Goal: Information Seeking & Learning: Understand process/instructions

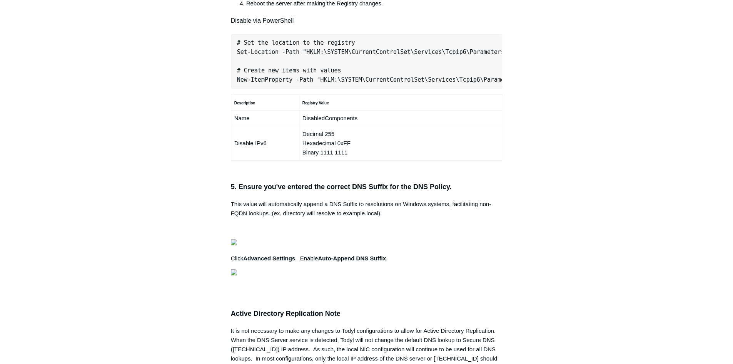
scroll to position [0, 242]
drag, startPoint x: 235, startPoint y: 182, endPoint x: 495, endPoint y: 181, distance: 259.7
copy pre "New-NetFirewallRule -DisplayName "Todyl SGN Network" -Direction Inbound -Progra…"
click at [538, 238] on div "Articles in this section Secure DNS - Single-Label Domains Using 3rd Party DNS …" at bounding box center [366, 98] width 446 height 1056
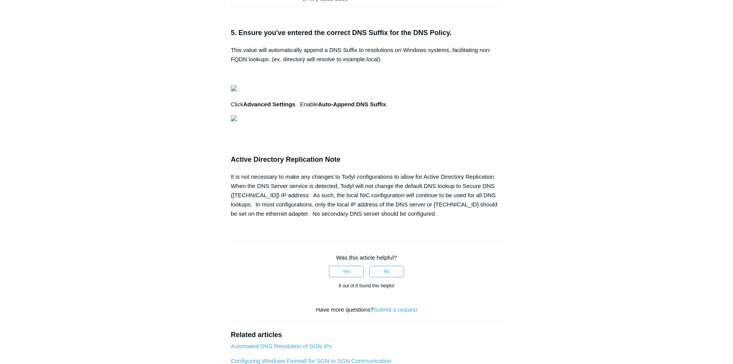
scroll to position [0, 15]
drag, startPoint x: 237, startPoint y: 247, endPoint x: 470, endPoint y: 244, distance: 233.5
copy pre "Set-Location -Path "HKLM:\SYSTEM\CurrentControlSet\Services\Tcpip6\Parameters""
drag, startPoint x: 532, startPoint y: 201, endPoint x: 451, endPoint y: 214, distance: 82.5
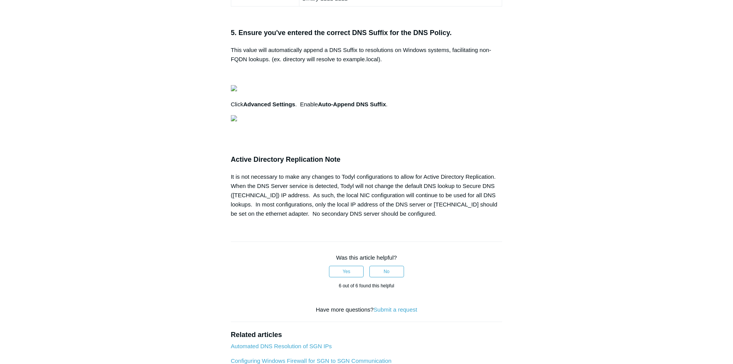
drag, startPoint x: 234, startPoint y: 272, endPoint x: 495, endPoint y: 272, distance: 262.0
copy pre "New-ItemProperty -Path "HKLM:\SYSTEM\CurrentControlSet\Services\Tcpip6\Paramete…"
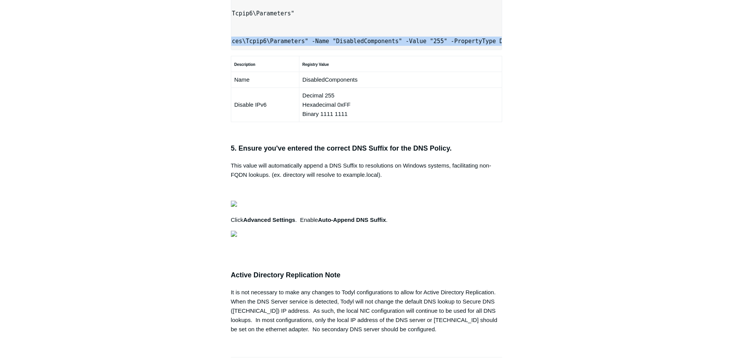
scroll to position [0, 242]
drag, startPoint x: 232, startPoint y: 143, endPoint x: 500, endPoint y: 142, distance: 268.1
copy pre "New-NetFirewallRule -DisplayName "Todyl SGN Network" -Direction Inbound -Progra…"
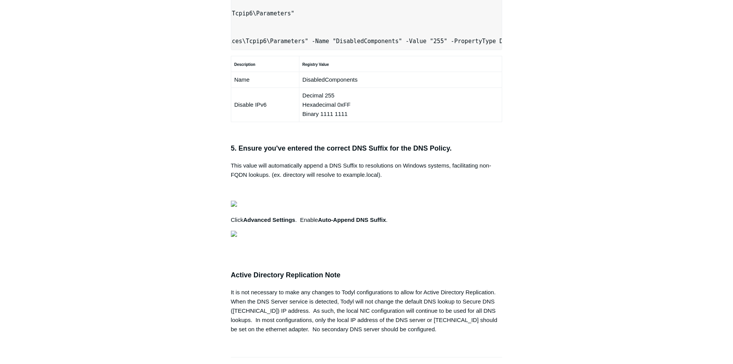
click at [560, 269] on div "Articles in this section Secure DNS - Single-Label Domains Using 3rd Party DNS …" at bounding box center [366, 59] width 446 height 1056
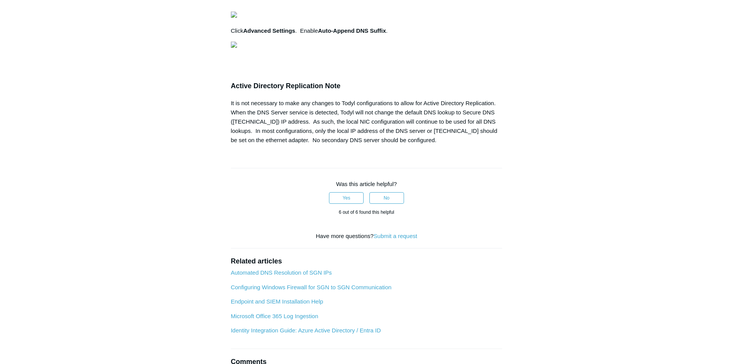
scroll to position [731, 0]
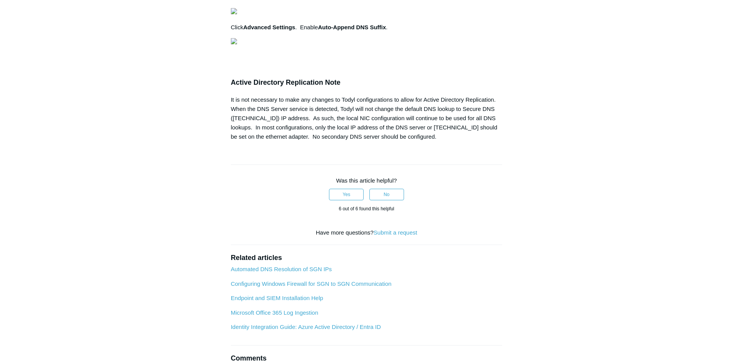
drag, startPoint x: 235, startPoint y: 168, endPoint x: 483, endPoint y: 165, distance: 247.4
copy pre "Set-Location -Path "HKLM:\SYSTEM\CurrentControlSet\Services\Tcpip6\Parameters""
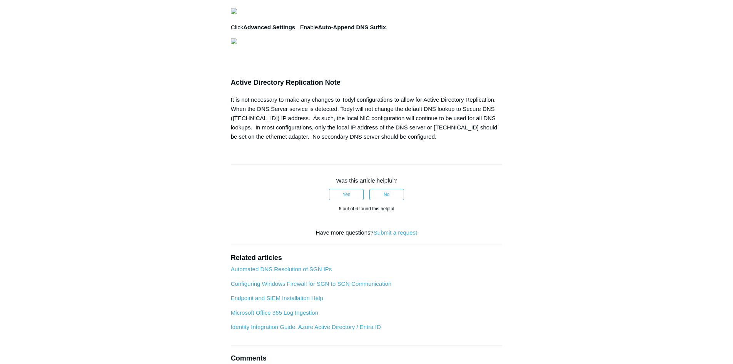
drag, startPoint x: 235, startPoint y: 197, endPoint x: 503, endPoint y: 197, distance: 267.7
copy pre "New-ItemProperty -Path "HKLM:\SYSTEM\CurrentControlSet\Services\Tcpip6\Paramete…"
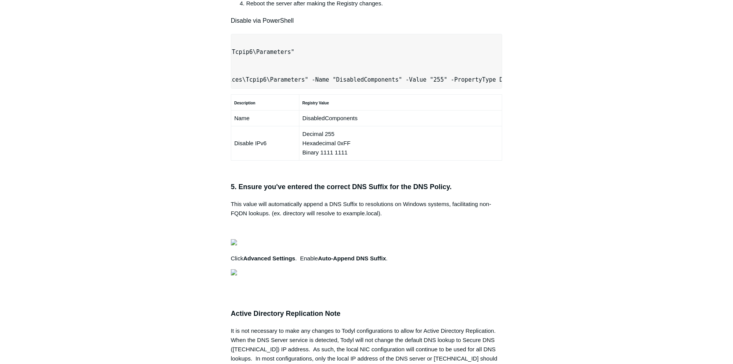
scroll to position [0, 242]
drag, startPoint x: 238, startPoint y: 182, endPoint x: 499, endPoint y: 178, distance: 260.5
copy pre "New-NetFirewallRule -DisplayName "Todyl SGN Network" -Direction Inbound -Progra…"
click at [514, 220] on div "Articles in this section Secure DNS - Single-Label Domains Using 3rd Party DNS …" at bounding box center [366, 98] width 446 height 1056
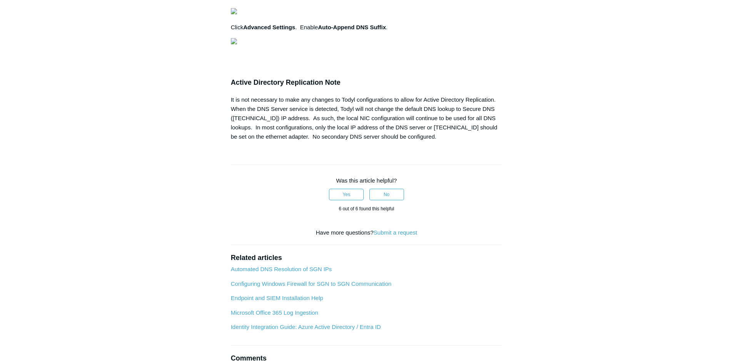
scroll to position [0, 0]
drag, startPoint x: 282, startPoint y: 170, endPoint x: 232, endPoint y: 172, distance: 50.1
copy pre "Set-Location -Path "HKLM:\SYSTEM\CurrentControlSet\Services\Tcpip6\Parameters""
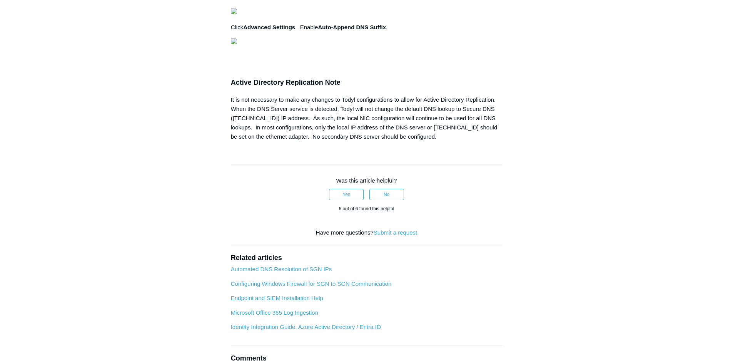
scroll to position [0, 214]
drag, startPoint x: 232, startPoint y: 198, endPoint x: 495, endPoint y: 195, distance: 262.4
copy pre "New-ItemProperty -Path "HKLM:\SYSTEM\CurrentControlSet\Services\Tcpip6\Paramete…"
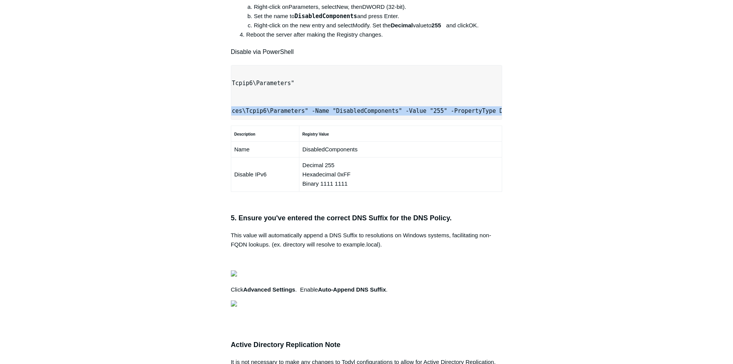
scroll to position [462, 0]
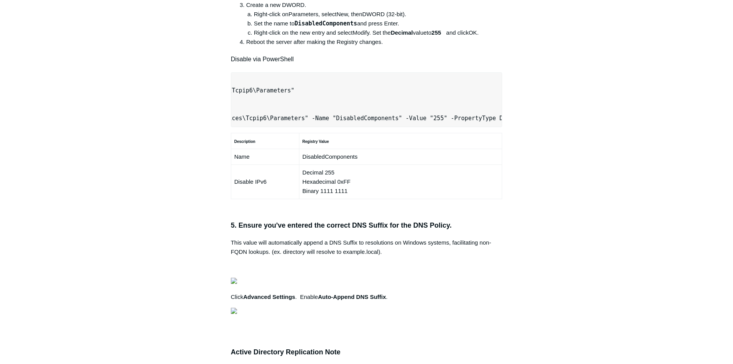
drag, startPoint x: 395, startPoint y: 228, endPoint x: 335, endPoint y: 228, distance: 60.4
drag, startPoint x: 237, startPoint y: 218, endPoint x: 496, endPoint y: 219, distance: 259.3
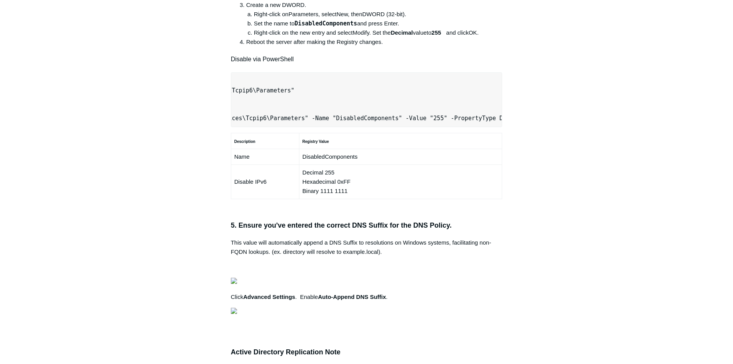
copy pre "New-NetFirewallRule -DisplayName "Todyl SGN Network" -Direction Inbound -Progra…"
drag, startPoint x: 578, startPoint y: 262, endPoint x: 512, endPoint y: 270, distance: 66.6
click at [578, 262] on div "Articles in this section Secure DNS - Single-Label Domains Using 3rd Party DNS …" at bounding box center [366, 136] width 446 height 1056
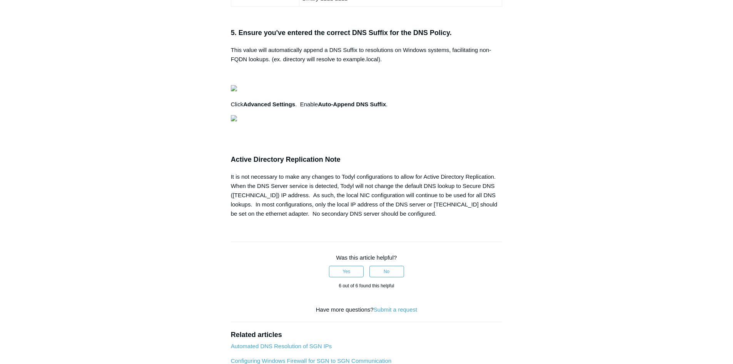
scroll to position [0, 0]
drag, startPoint x: 287, startPoint y: 246, endPoint x: 233, endPoint y: 249, distance: 54.3
copy pre "Set-Location -Path "HKLM:\SYSTEM\CurrentControlSet\Services\Tcpip6\Parameters""
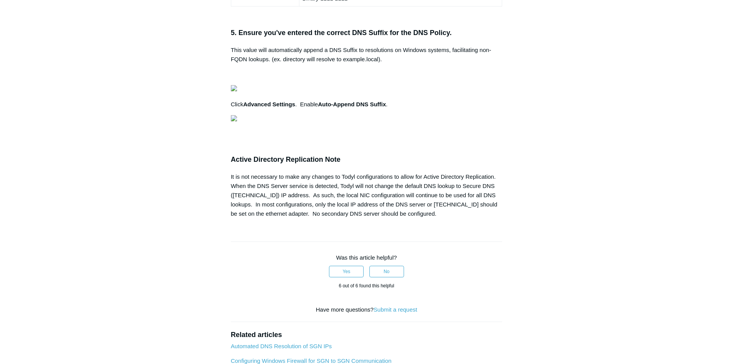
scroll to position [0, 214]
drag, startPoint x: 237, startPoint y: 274, endPoint x: 497, endPoint y: 271, distance: 260.1
copy pre "New-ItemProperty -Path "HKLM:\SYSTEM\CurrentControlSet\Services\Tcpip6\Paramete…"
